Goal: Communication & Community: Answer question/provide support

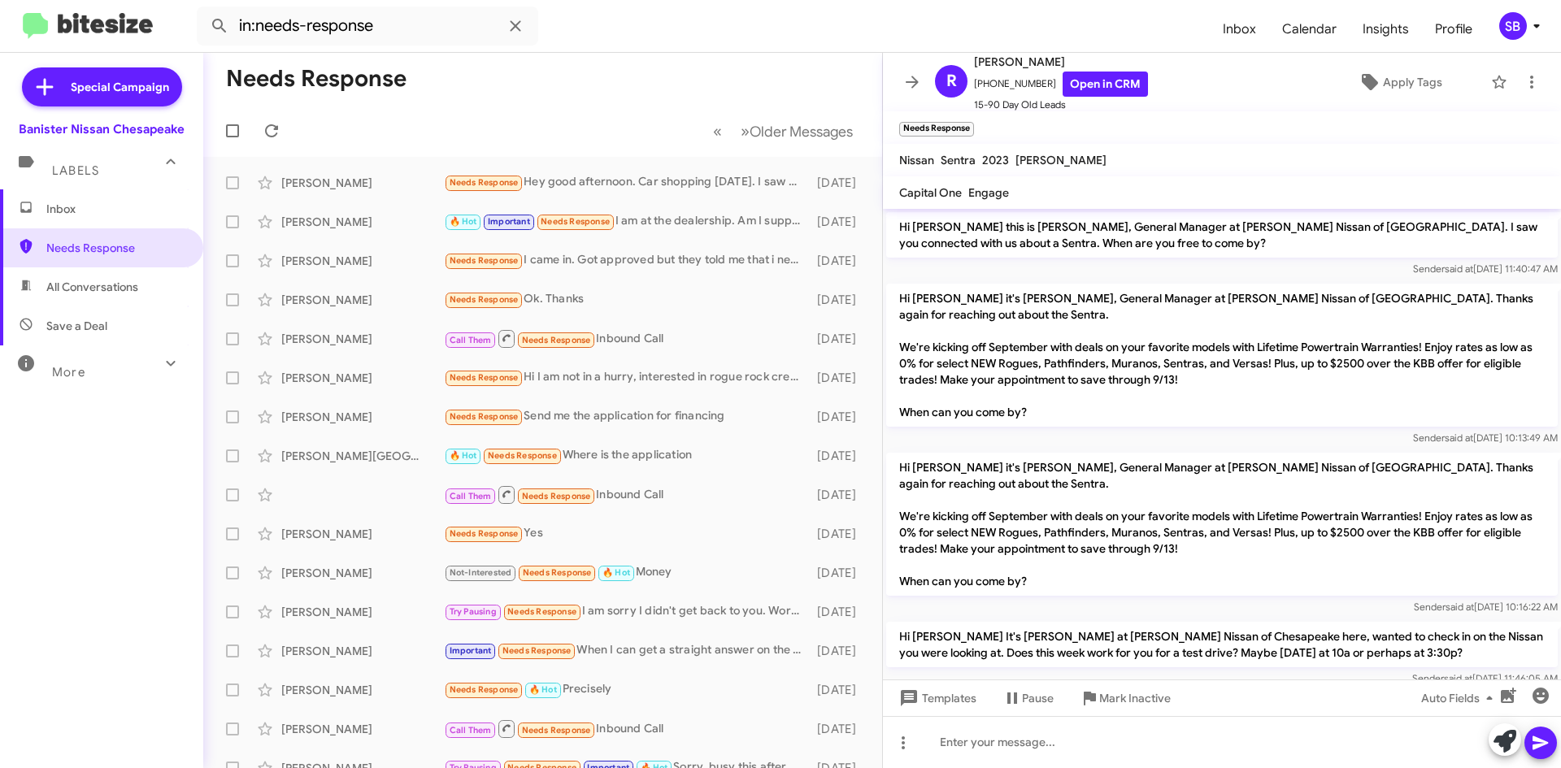
scroll to position [773, 0]
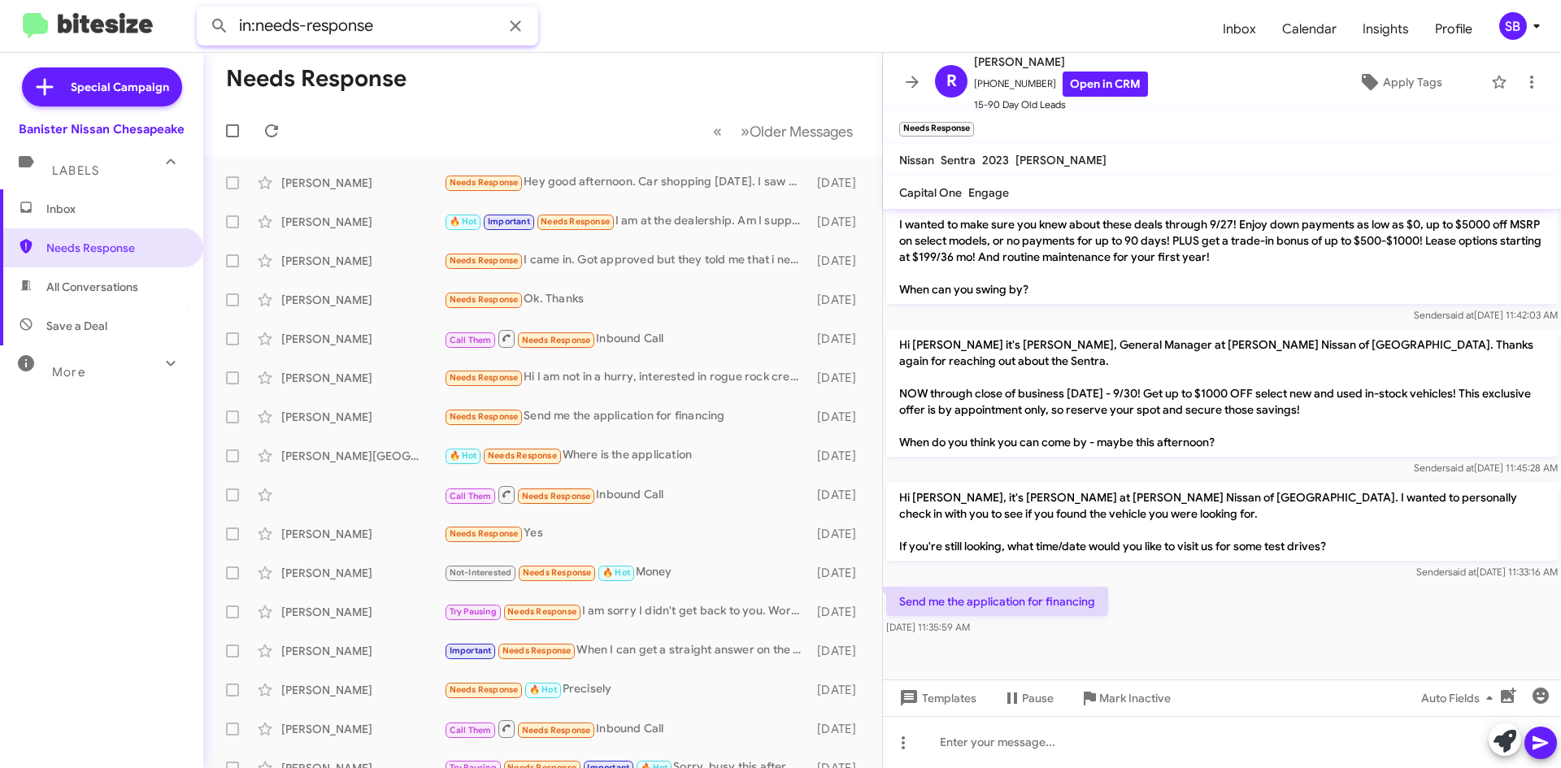
drag, startPoint x: 411, startPoint y: 28, endPoint x: 156, endPoint y: 27, distance: 254.5
click at [156, 27] on mat-toolbar "in:needs-response Inbox Calendar Insights Profile SB" at bounding box center [780, 26] width 1561 height 52
click at [203, 10] on button at bounding box center [219, 26] width 33 height 33
type input "7577183690"
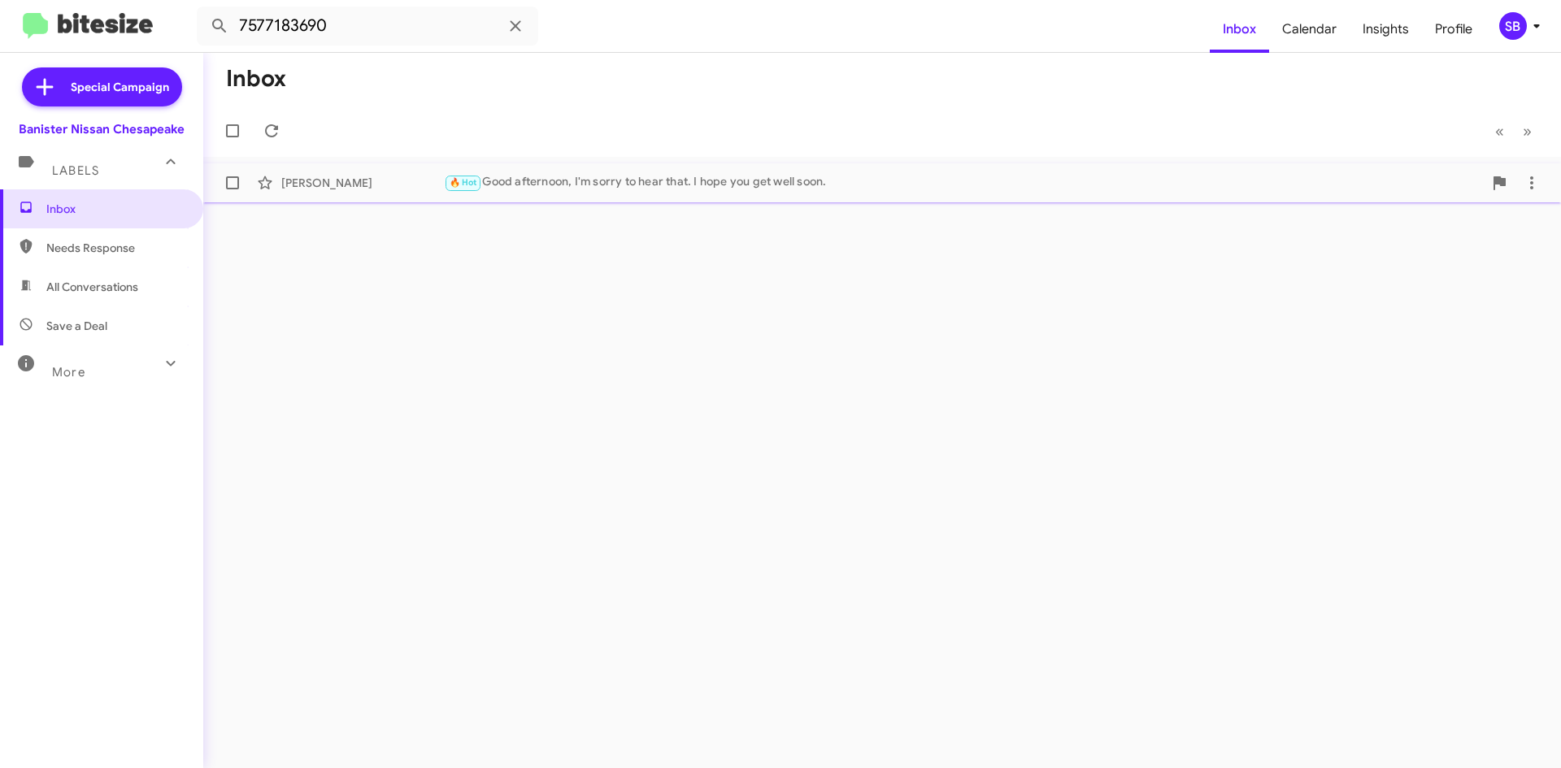
click at [583, 175] on div "🔥 Hot Good afternoon, I'm sorry to hear that. I hope you get well soon." at bounding box center [963, 182] width 1039 height 19
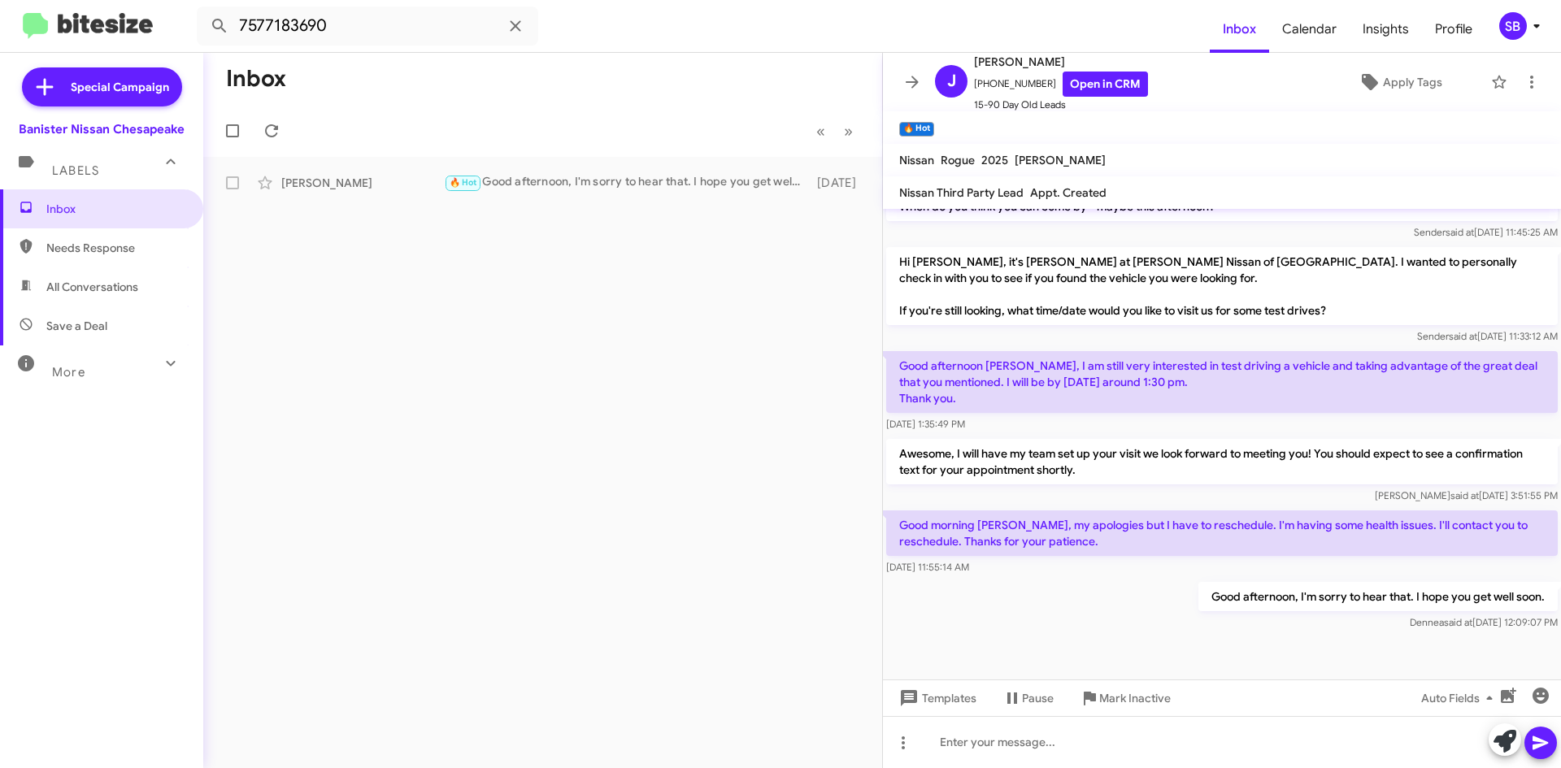
scroll to position [1190, 0]
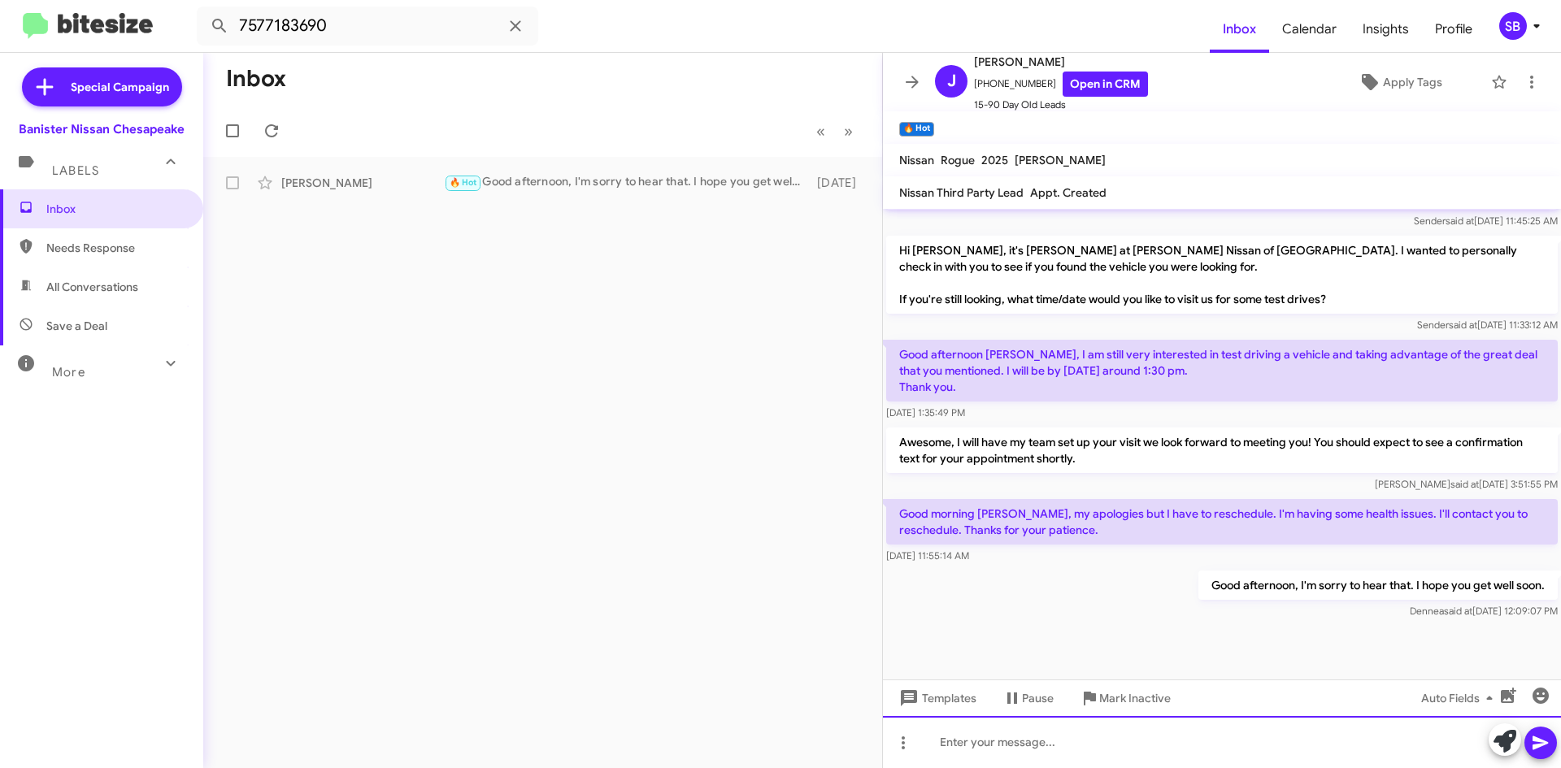
click at [1098, 750] on div at bounding box center [1222, 742] width 678 height 52
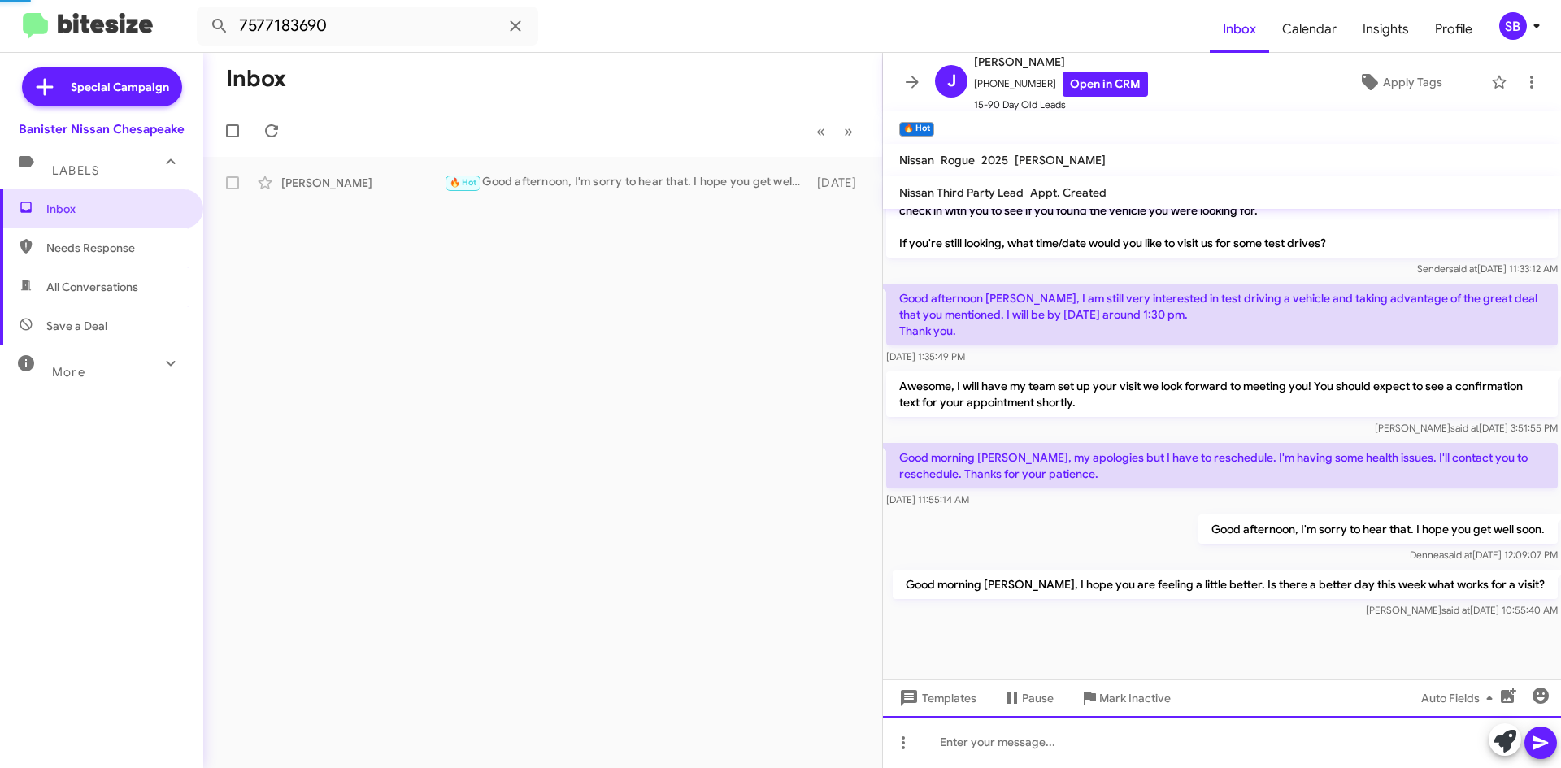
scroll to position [1249, 0]
